Goal: Task Accomplishment & Management: Use online tool/utility

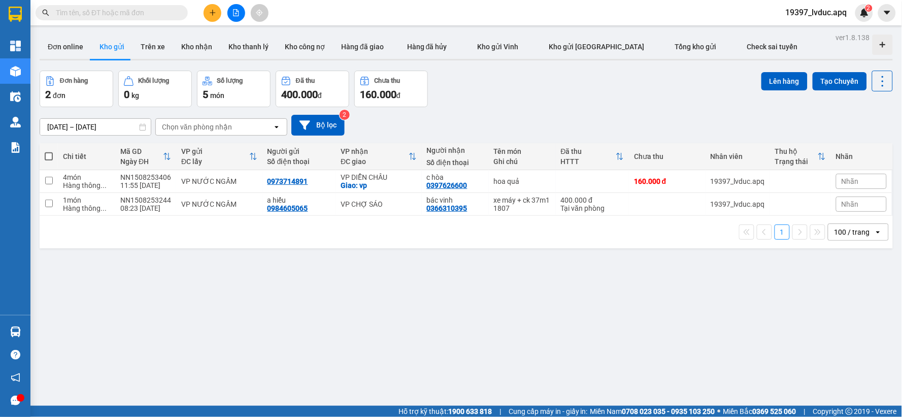
click at [231, 11] on button at bounding box center [236, 13] width 18 height 18
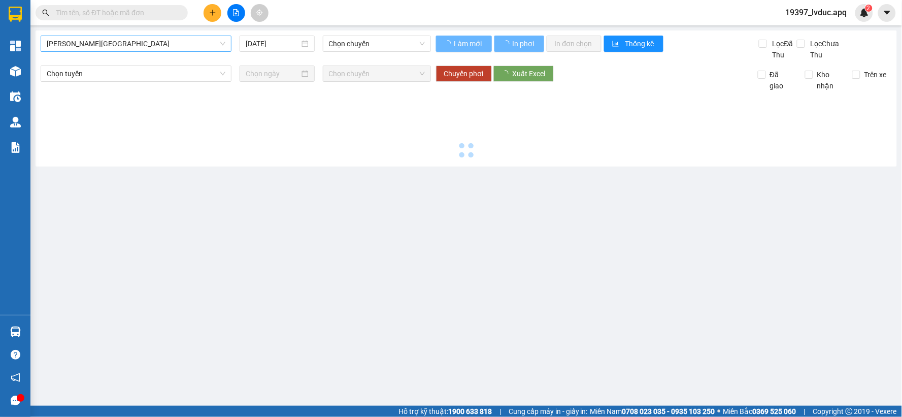
drag, startPoint x: 122, startPoint y: 41, endPoint x: 110, endPoint y: 47, distance: 13.8
click at [120, 42] on span "[PERSON_NAME][GEOGRAPHIC_DATA]" at bounding box center [136, 43] width 179 height 15
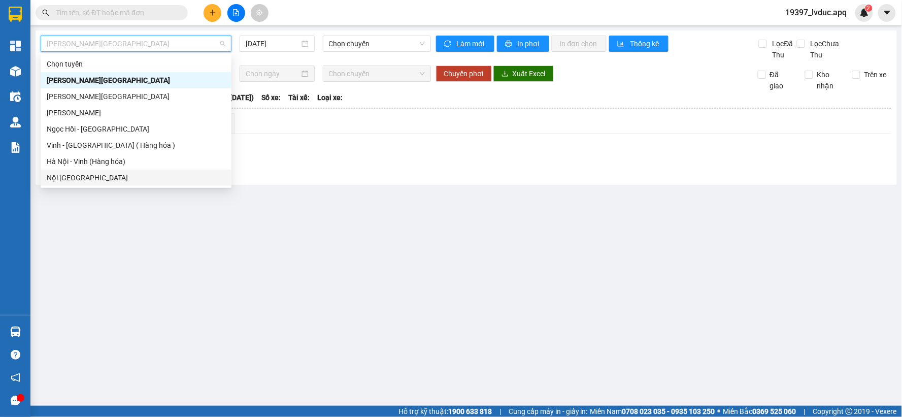
click at [83, 170] on div "Nội [GEOGRAPHIC_DATA]" at bounding box center [136, 177] width 191 height 16
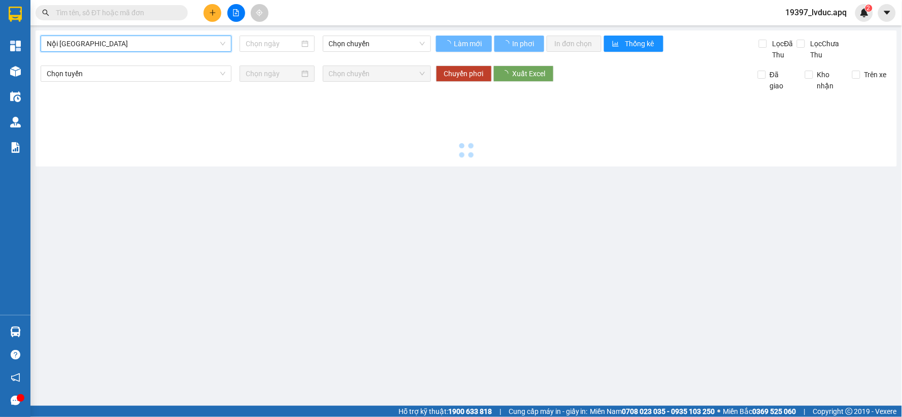
type input "[DATE]"
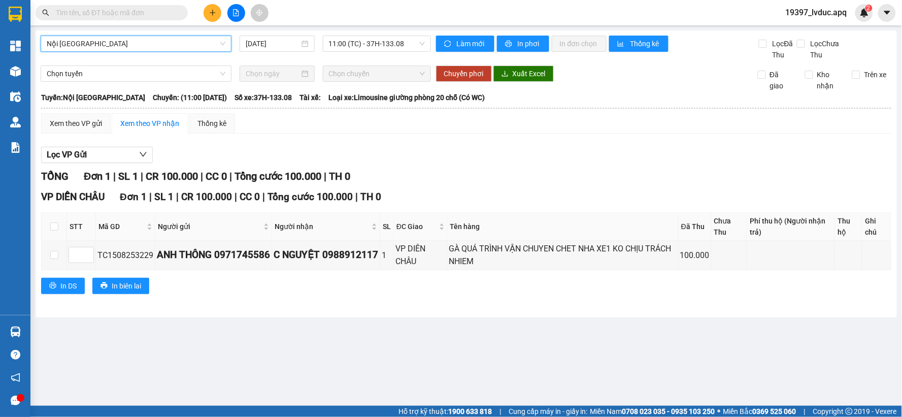
click at [153, 36] on span "Nội [GEOGRAPHIC_DATA]" at bounding box center [136, 43] width 179 height 15
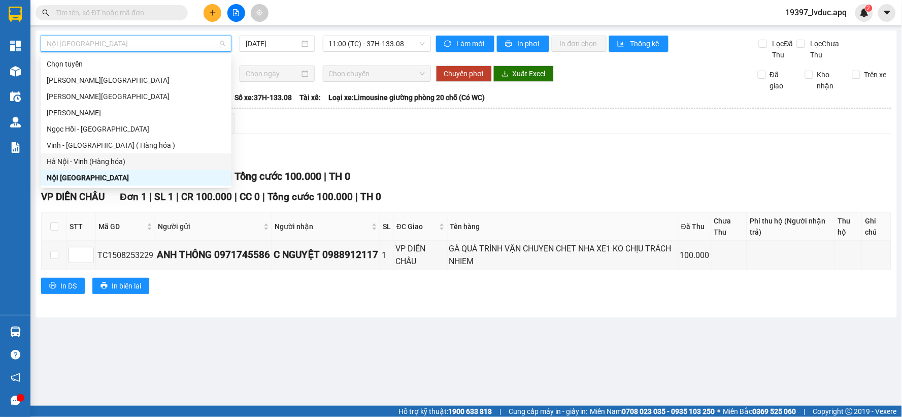
click at [83, 166] on div "Hà Nội - Vinh (Hàng hóa)" at bounding box center [136, 161] width 179 height 11
type input "[DATE]"
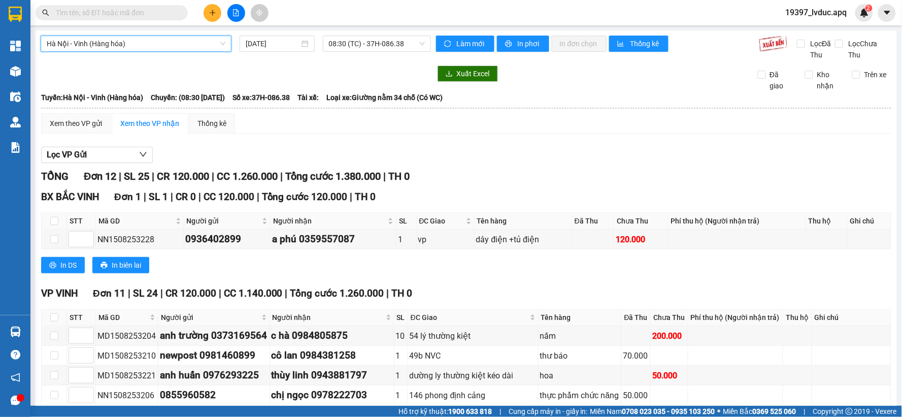
click at [102, 44] on span "Hà Nội - Vinh (Hàng hóa)" at bounding box center [136, 43] width 179 height 15
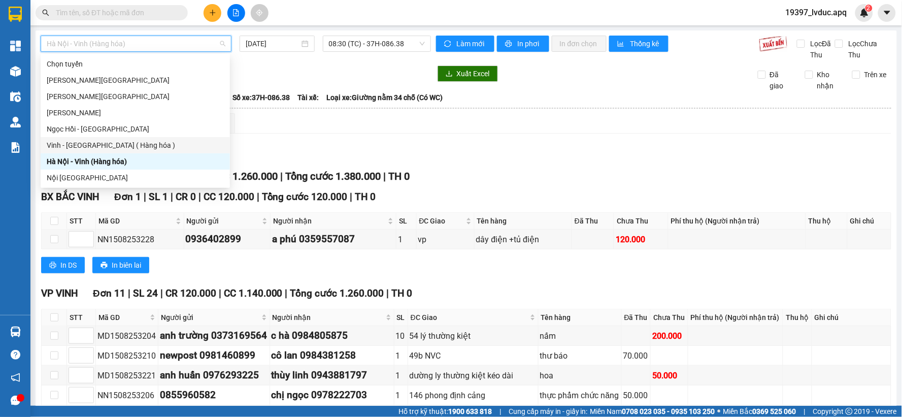
click at [104, 144] on div "Vinh - [GEOGRAPHIC_DATA] ( Hàng hóa )" at bounding box center [135, 145] width 177 height 11
type input "[DATE]"
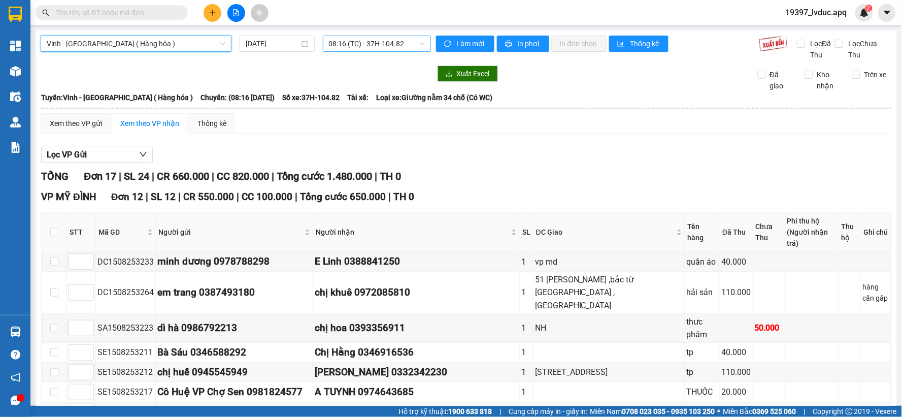
click at [353, 49] on span "08:16 (TC) - 37H-104.82" at bounding box center [377, 43] width 96 height 15
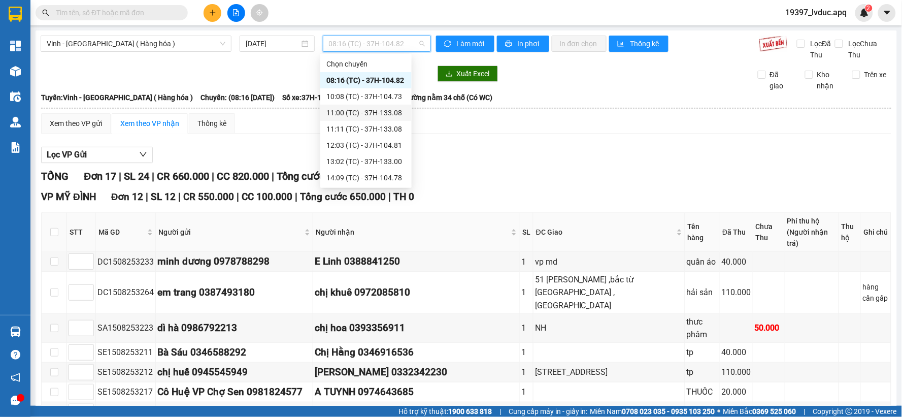
click at [359, 105] on div "11:00 (TC) - 37H-133.08" at bounding box center [365, 113] width 91 height 16
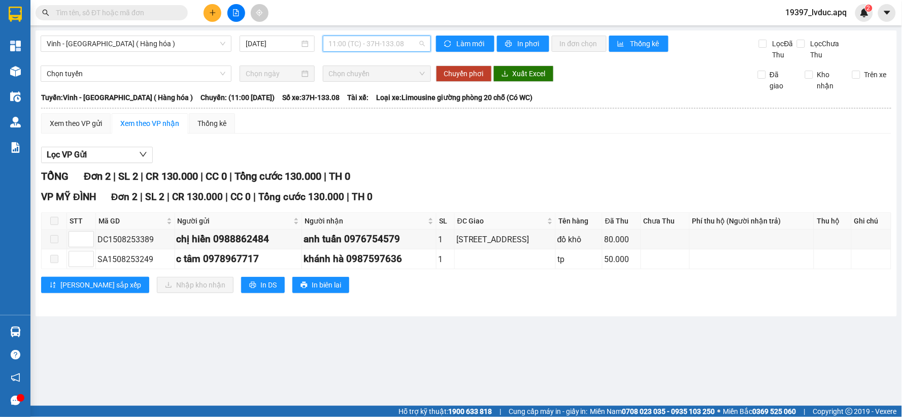
click at [379, 38] on span "11:00 (TC) - 37H-133.08" at bounding box center [377, 43] width 96 height 15
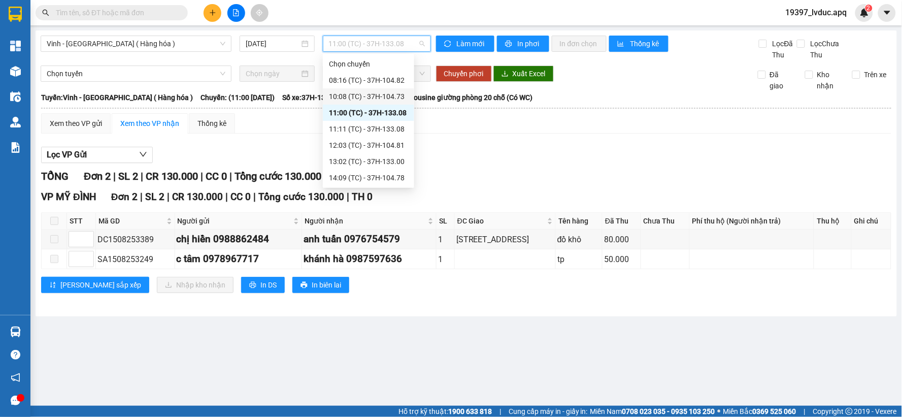
click at [363, 92] on div "10:08 (TC) - 37H-104.73" at bounding box center [368, 96] width 79 height 11
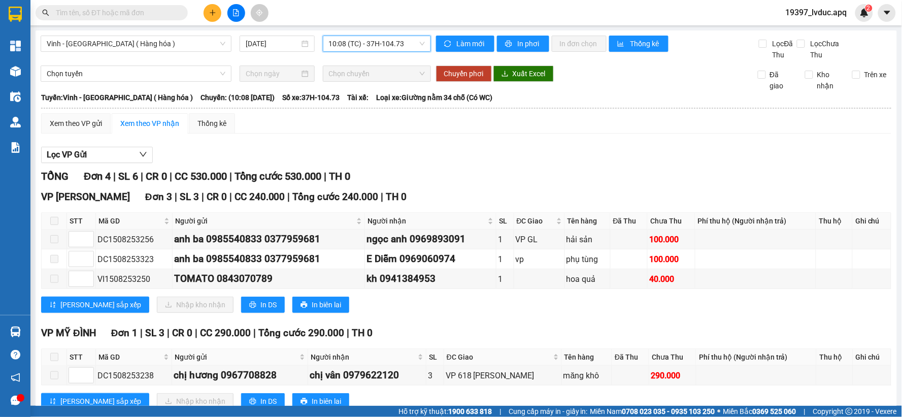
click at [369, 35] on div "Vinh - [GEOGRAPHIC_DATA] ( [GEOGRAPHIC_DATA] ) [DATE] 10:08 10:08 (TC) - 37H-10…" at bounding box center [466, 231] width 861 height 402
click at [369, 47] on span "10:08 (TC) - 37H-104.73" at bounding box center [377, 43] width 96 height 15
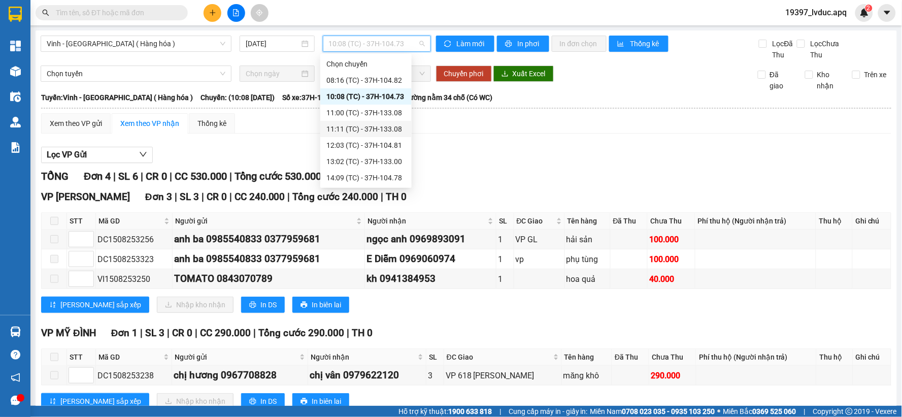
click at [365, 123] on div "11:11 (TC) - 37H-133.08" at bounding box center [365, 128] width 79 height 11
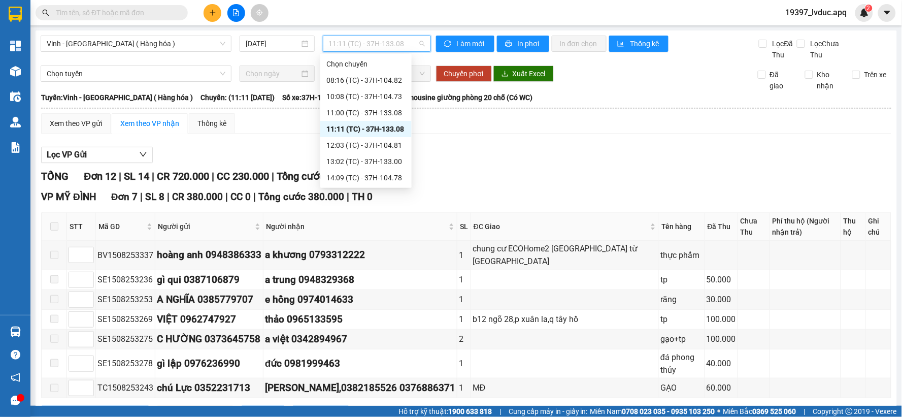
click at [361, 45] on span "11:11 (TC) - 37H-133.08" at bounding box center [377, 43] width 96 height 15
click at [363, 161] on div "13:02 (TC) - 37H-133.00" at bounding box center [365, 161] width 79 height 11
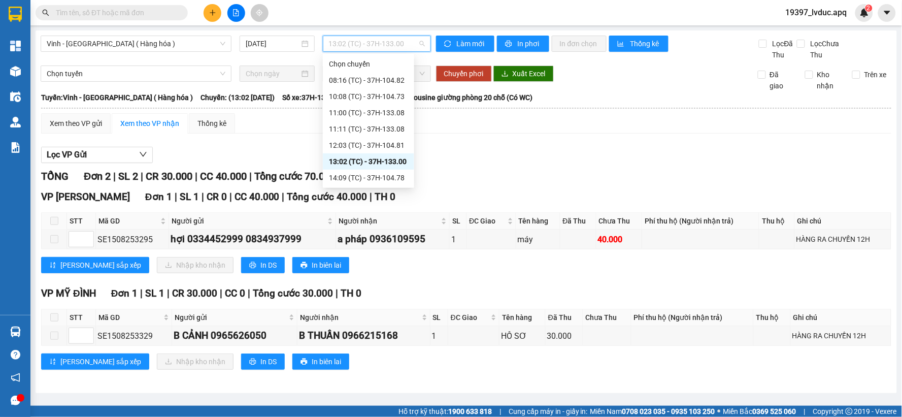
click at [369, 43] on span "13:02 (TC) - 37H-133.00" at bounding box center [377, 43] width 96 height 15
click at [350, 87] on div "08:16 (TC) - 37H-104.82" at bounding box center [368, 80] width 91 height 16
